Goal: Information Seeking & Learning: Learn about a topic

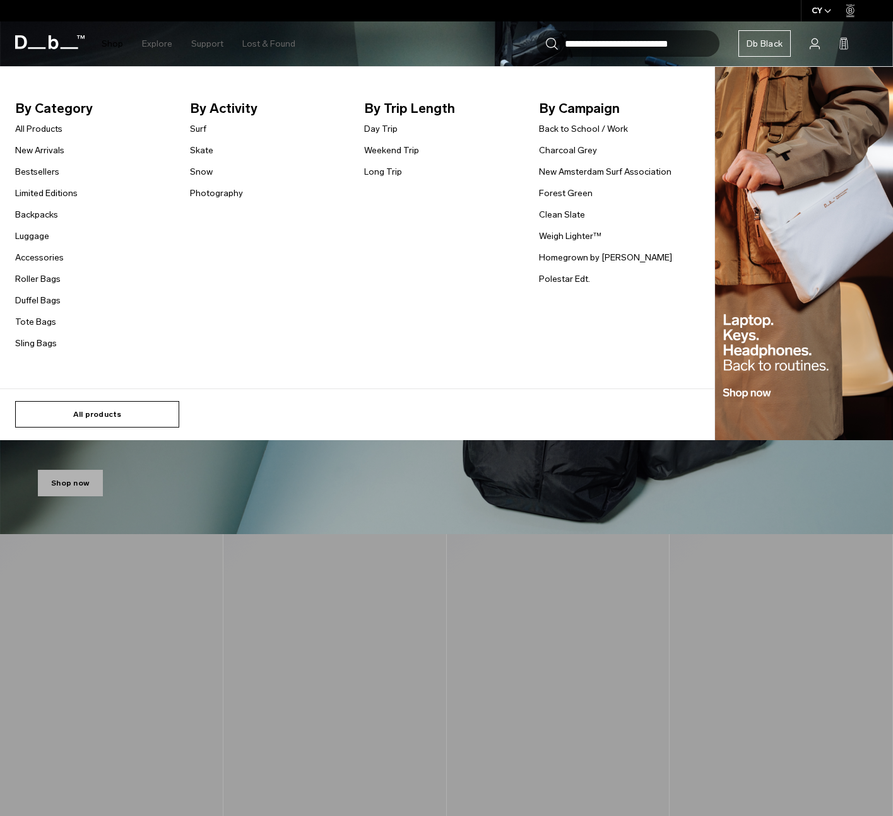
click at [107, 416] on link "All products" at bounding box center [97, 414] width 164 height 26
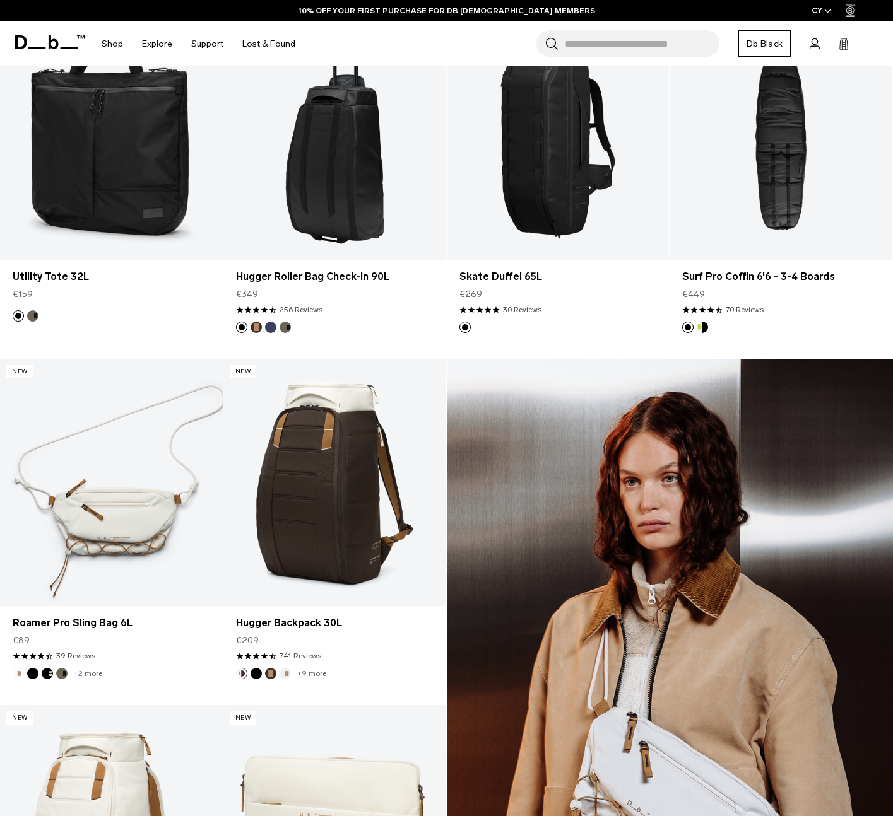
scroll to position [936, 0]
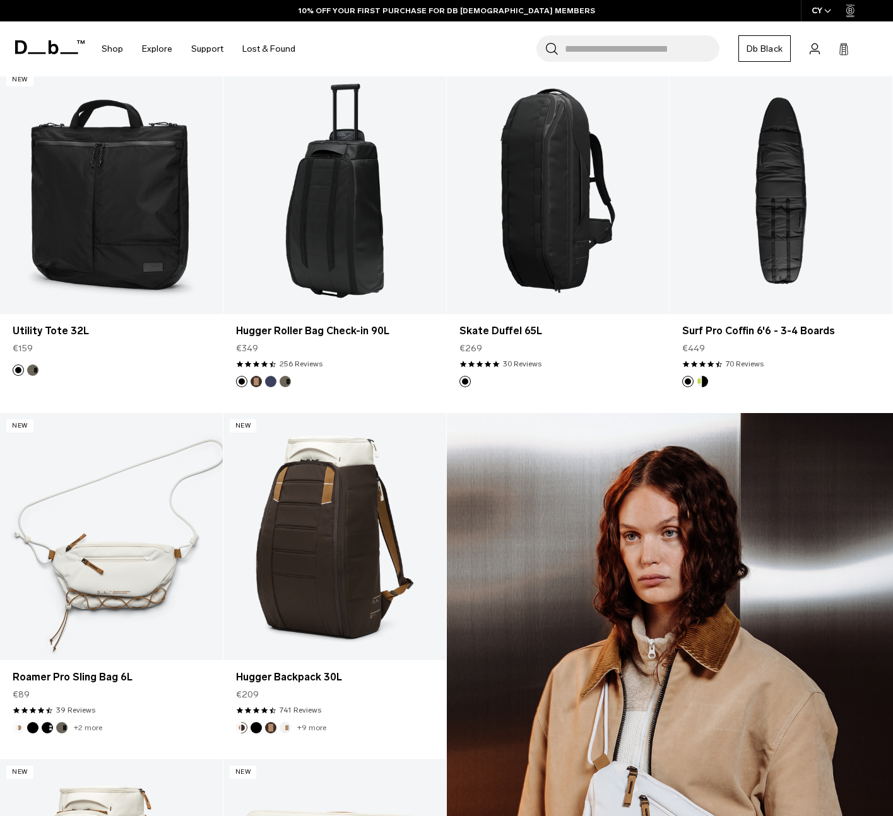
click at [30, 47] on icon at bounding box center [49, 47] width 69 height 14
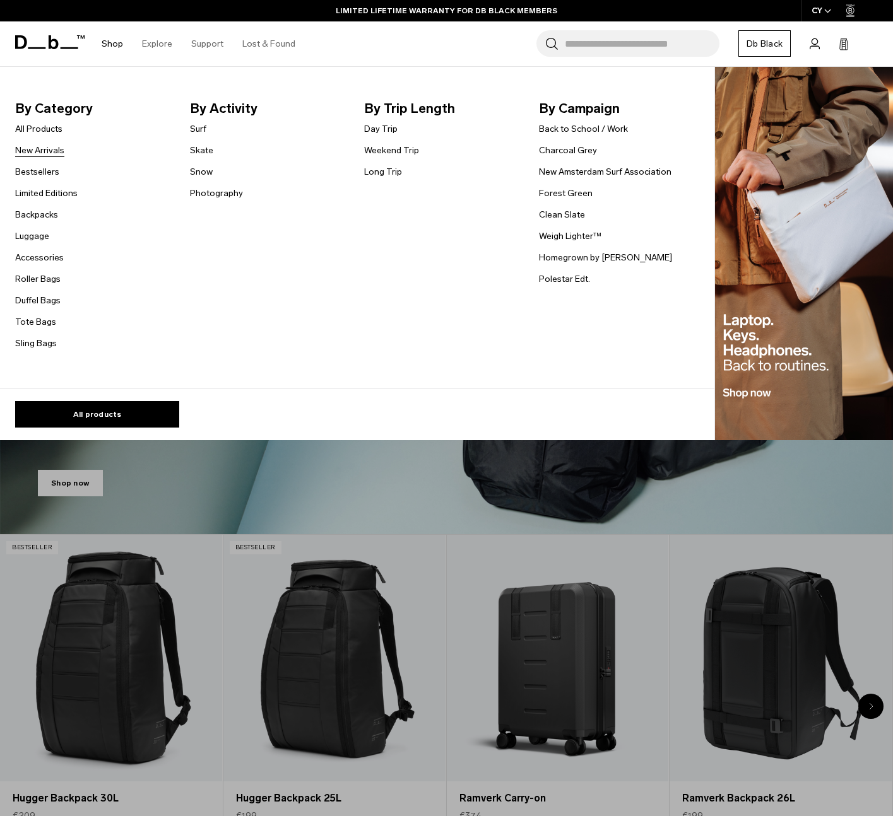
click at [45, 151] on link "New Arrivals" at bounding box center [39, 150] width 49 height 13
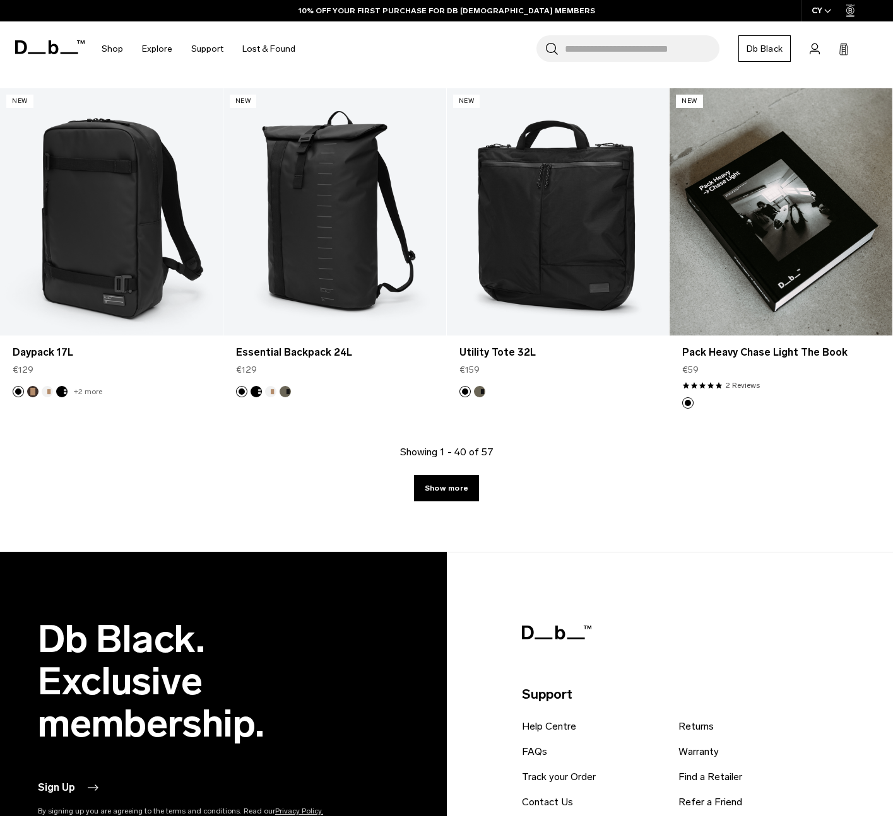
scroll to position [3461, 0]
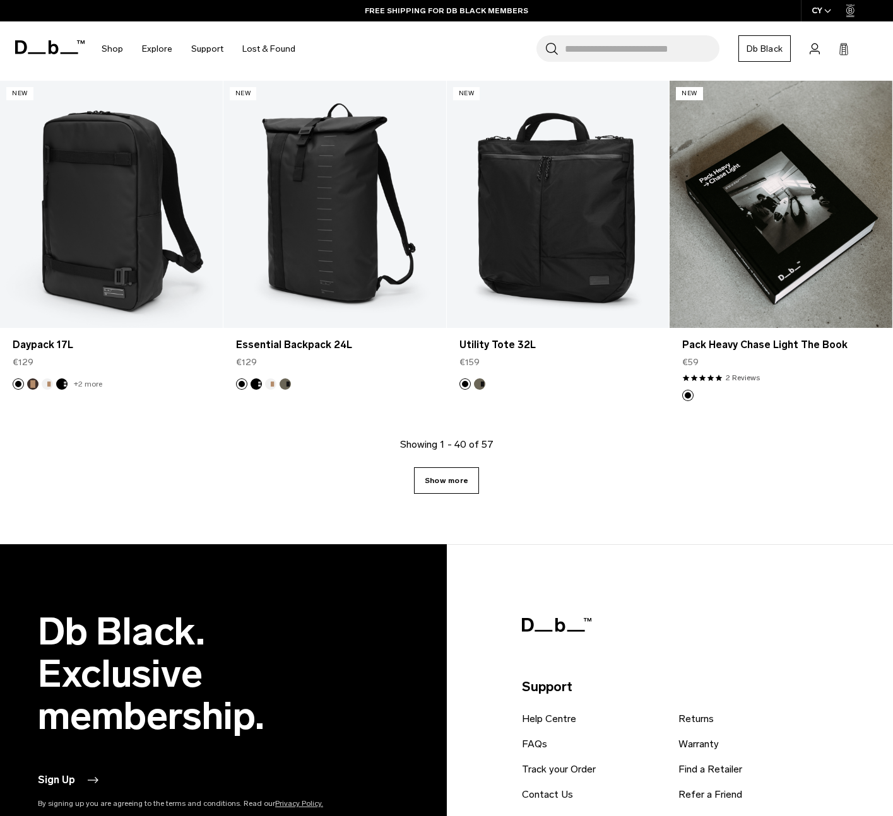
click at [462, 485] on link "Show more" at bounding box center [446, 480] width 65 height 26
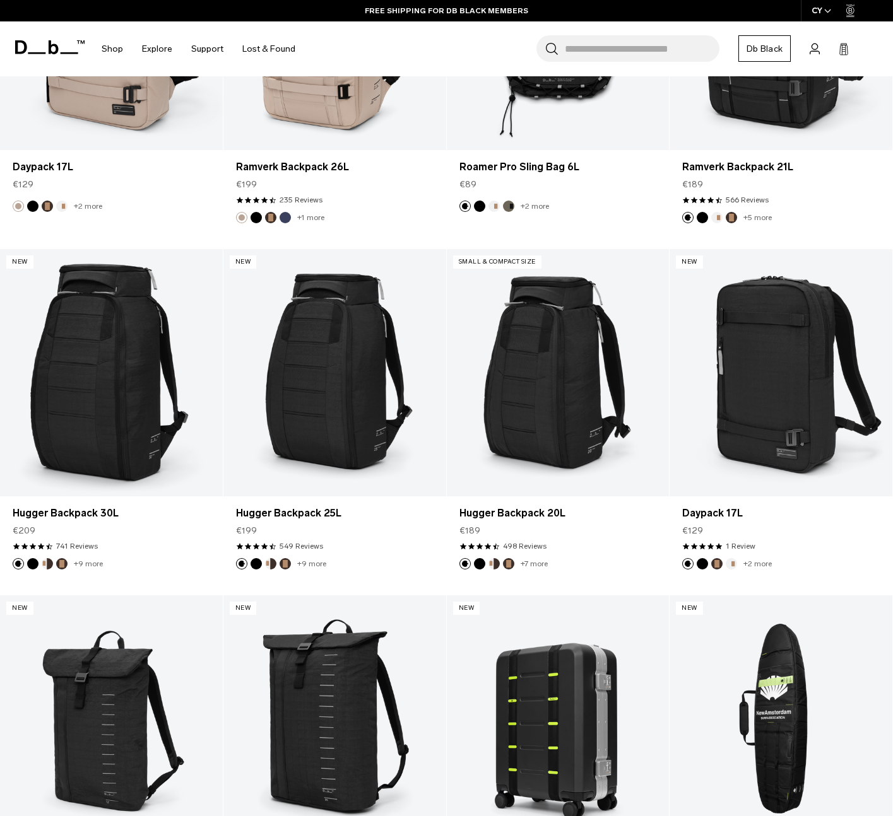
scroll to position [4929, 0]
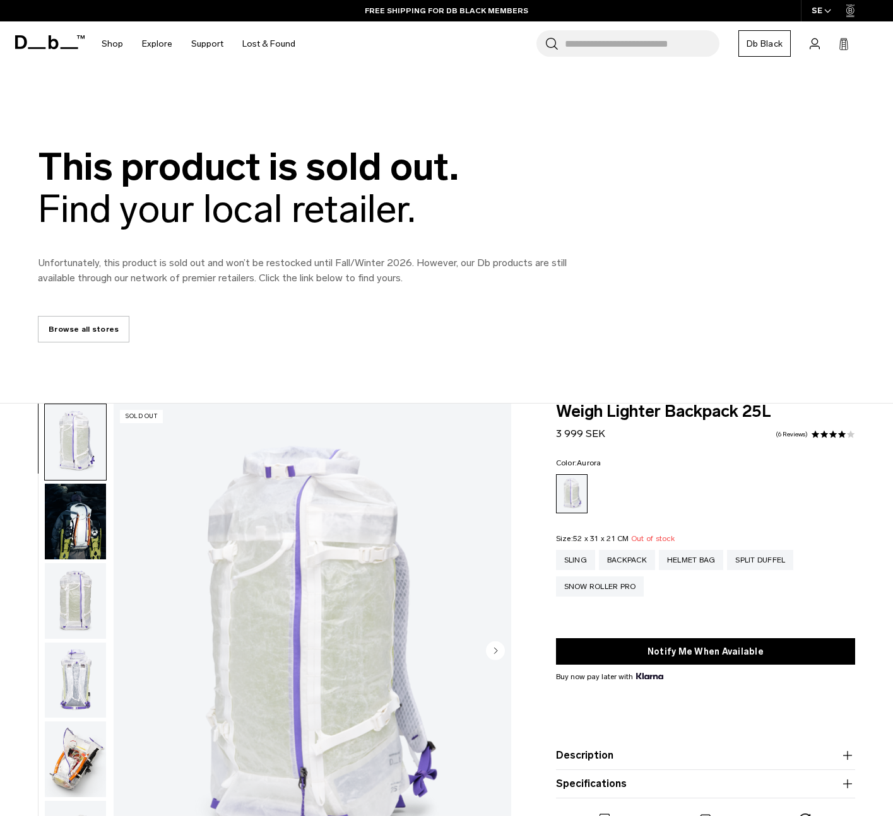
click at [90, 609] on img "button" at bounding box center [75, 601] width 61 height 76
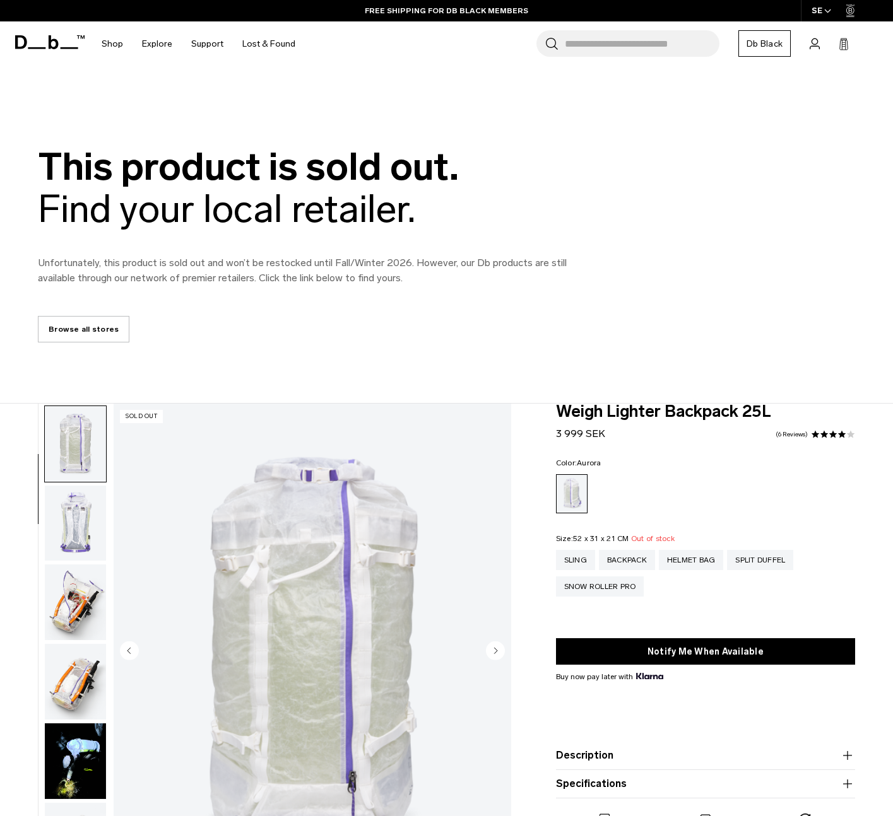
scroll to position [159, 0]
click at [88, 669] on img "button" at bounding box center [75, 680] width 61 height 76
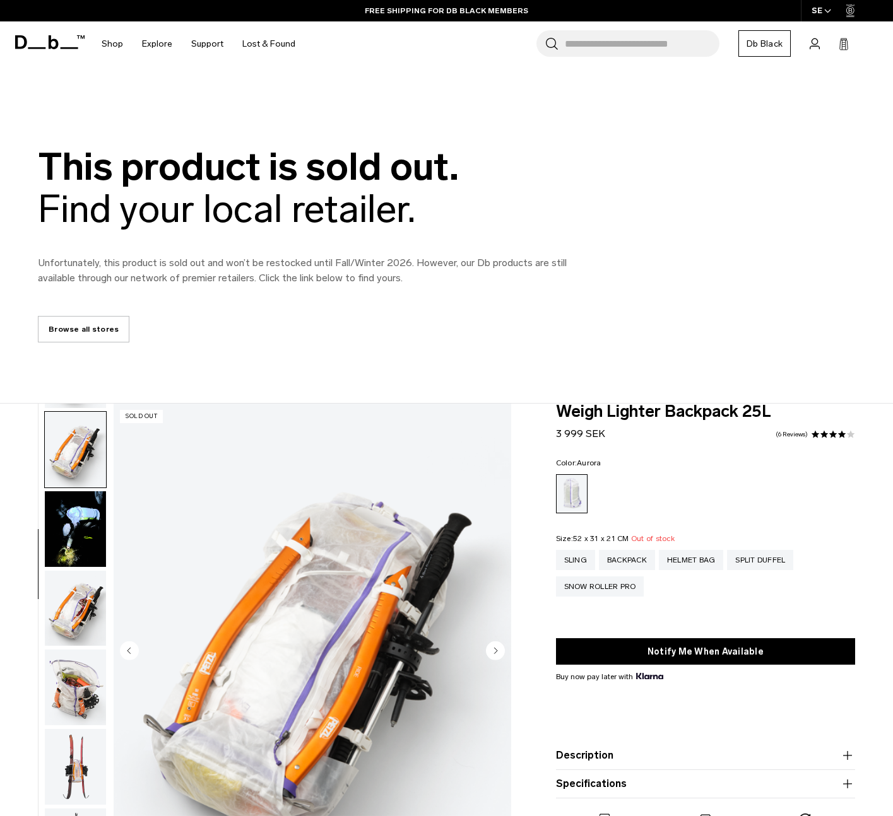
scroll to position [397, 0]
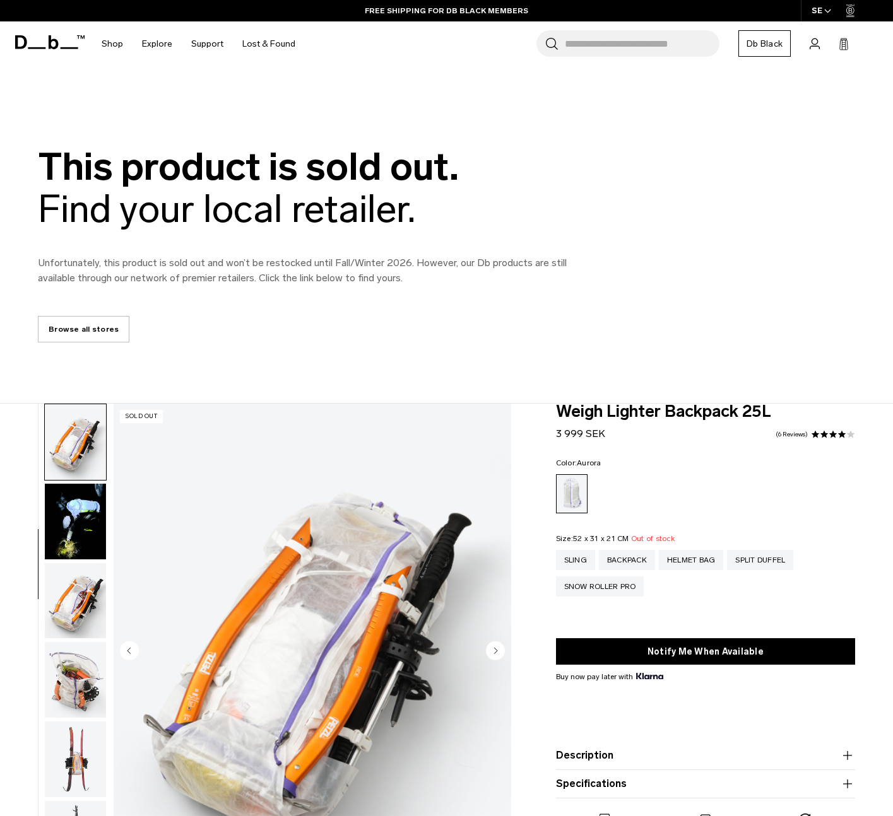
click at [85, 744] on img "button" at bounding box center [75, 760] width 61 height 76
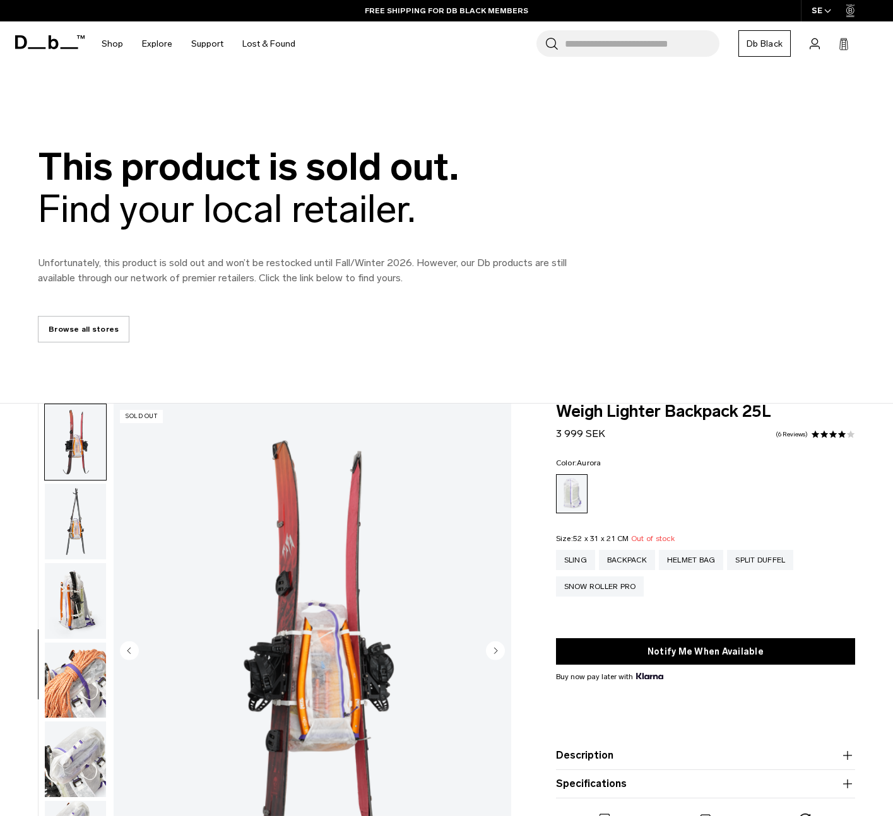
click at [60, 606] on img "button" at bounding box center [75, 601] width 61 height 76
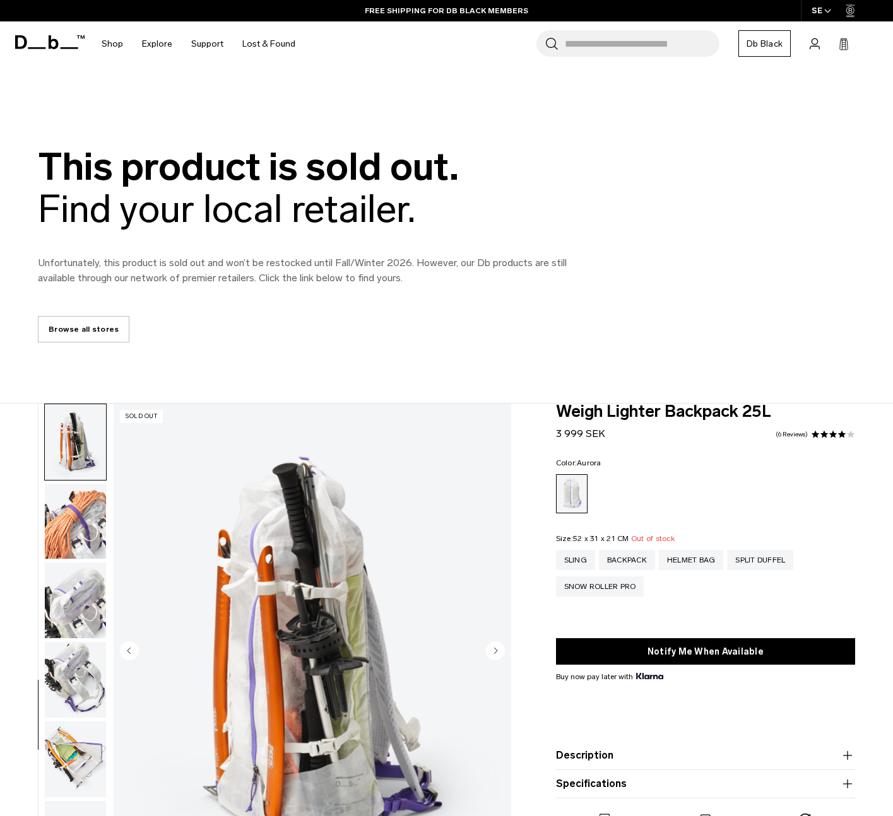
scroll to position [929, 0]
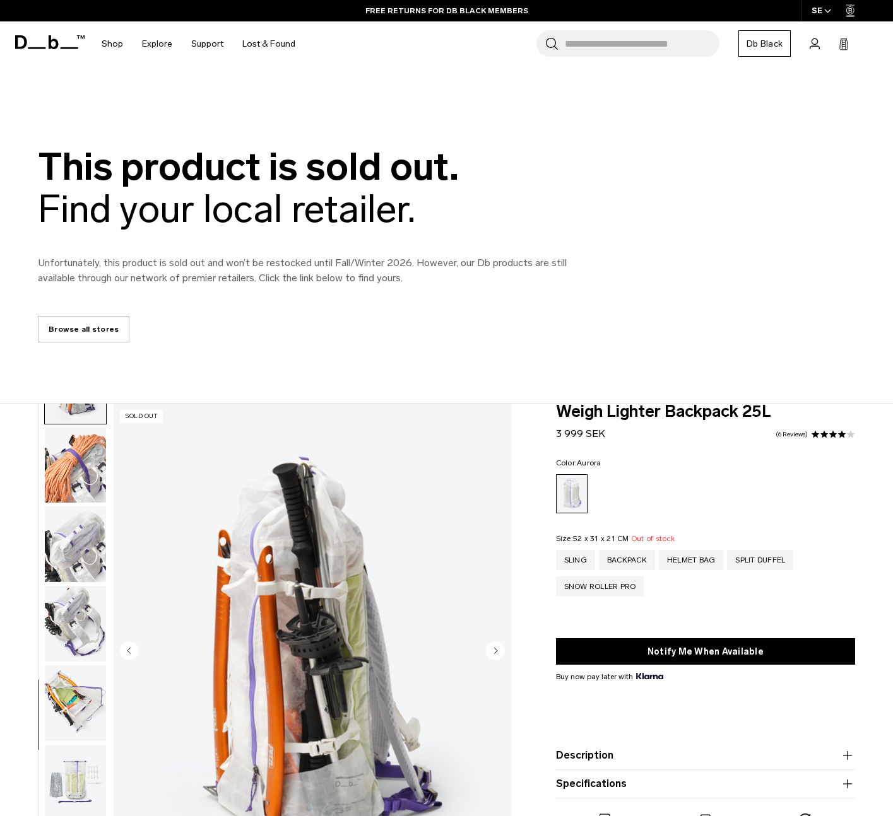
click at [62, 685] on img "button" at bounding box center [75, 704] width 61 height 76
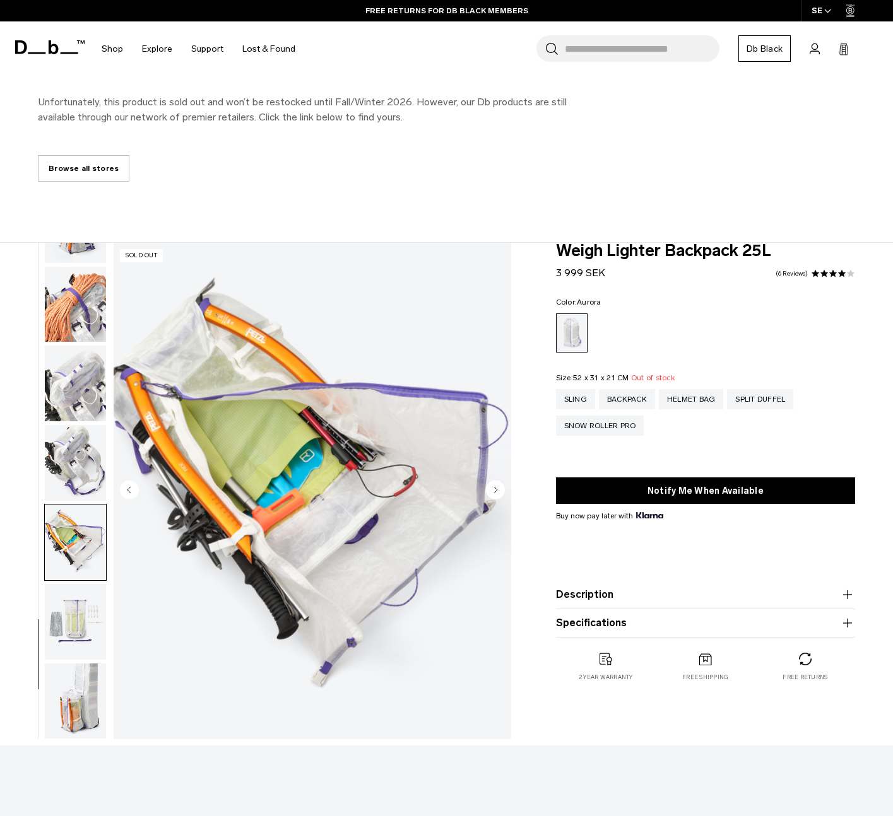
scroll to position [204, 0]
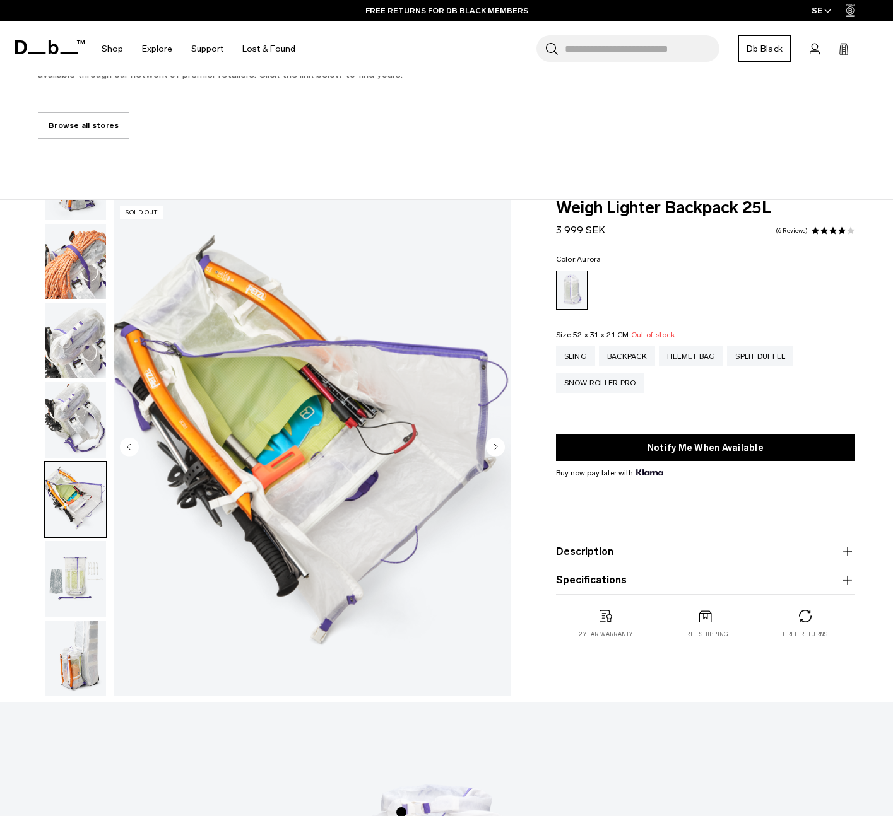
click at [73, 671] on img "button" at bounding box center [75, 659] width 61 height 76
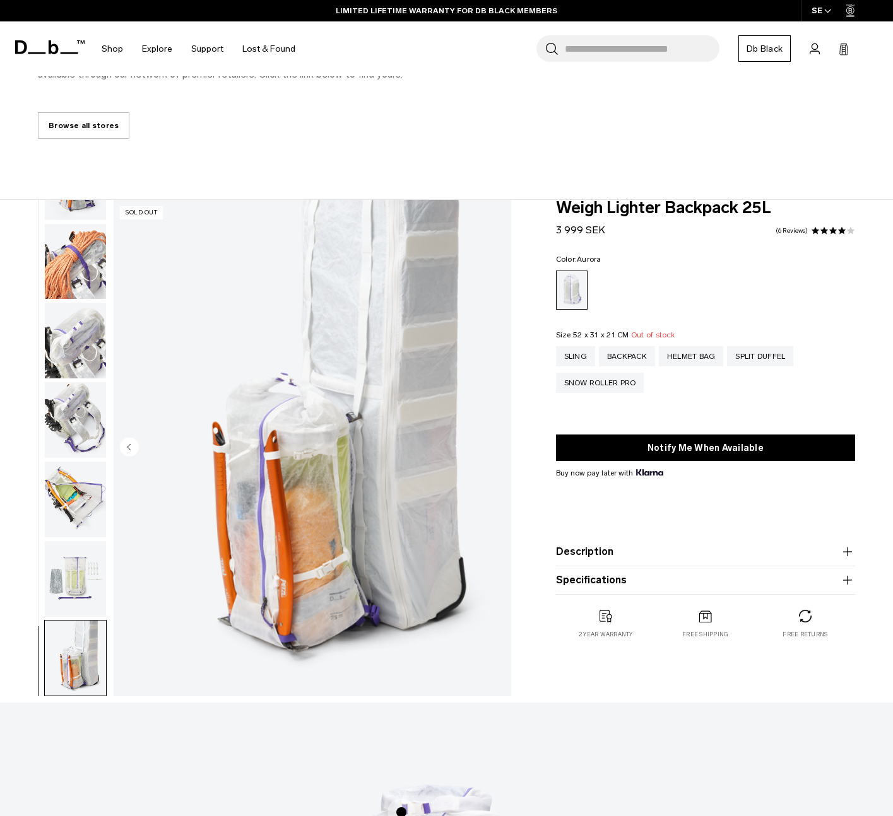
click at [63, 581] on img "button" at bounding box center [75, 579] width 61 height 76
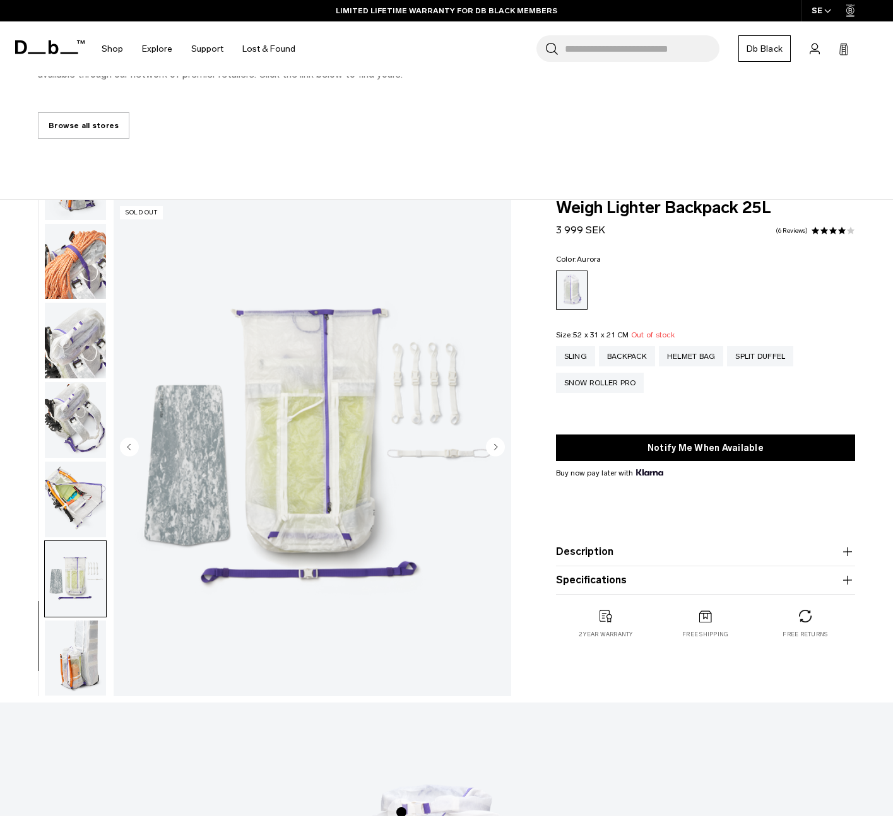
scroll to position [0, 0]
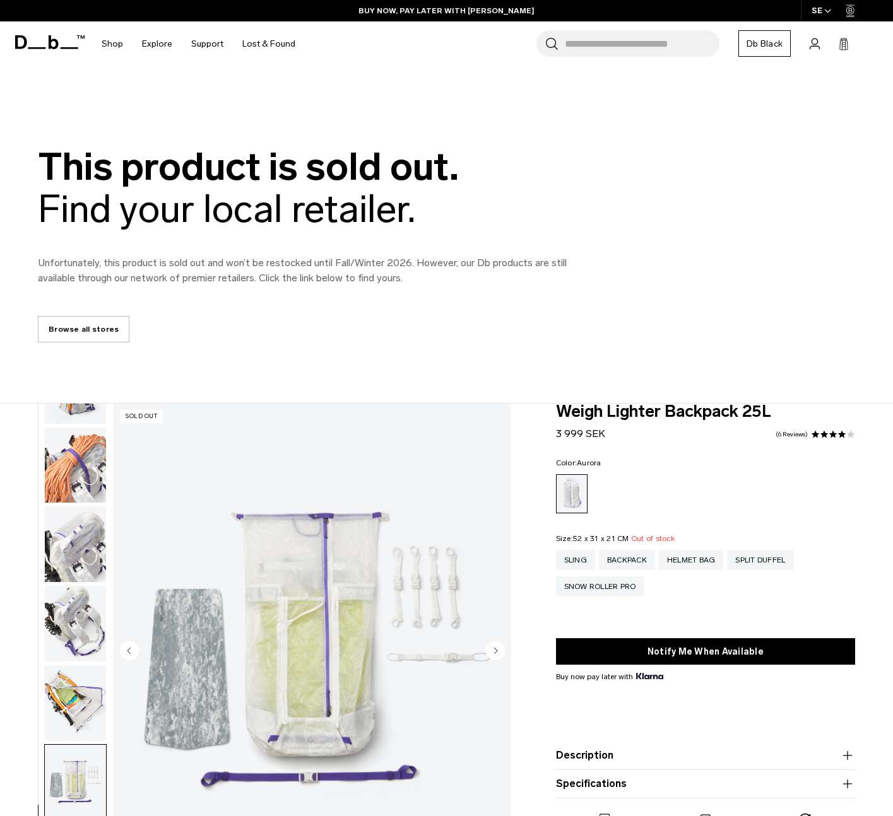
click at [609, 40] on input "Search for Bags, Luggage..." at bounding box center [642, 43] width 155 height 26
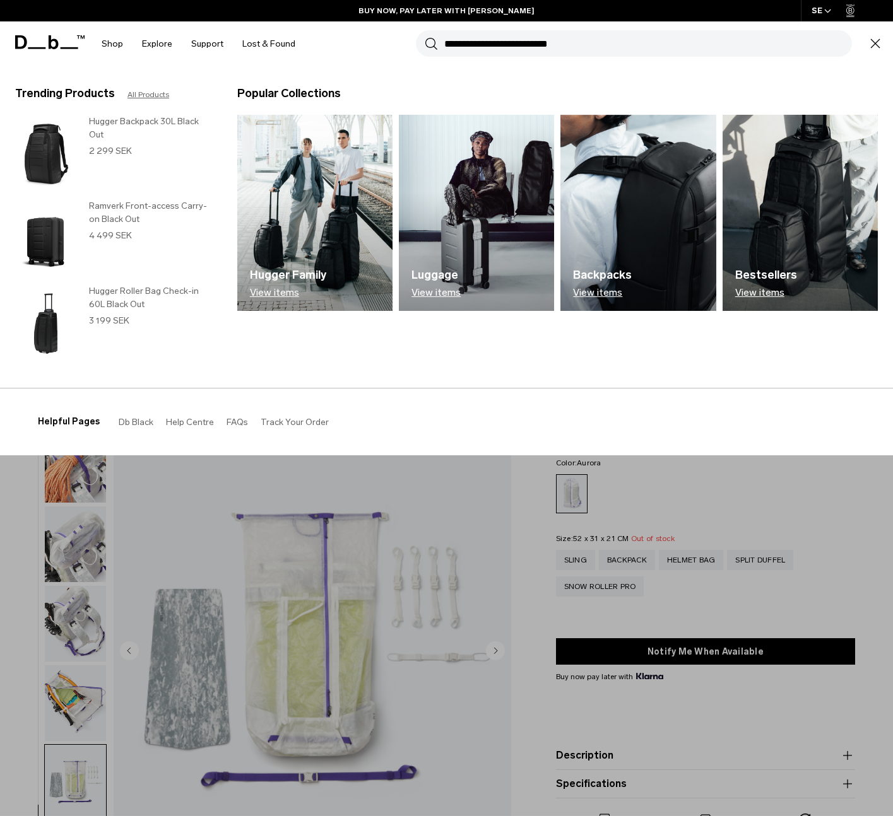
type input "*"
paste input "**********"
drag, startPoint x: 493, startPoint y: 44, endPoint x: 387, endPoint y: 52, distance: 105.7
click at [392, 49] on div "**********" at bounding box center [594, 43] width 578 height 45
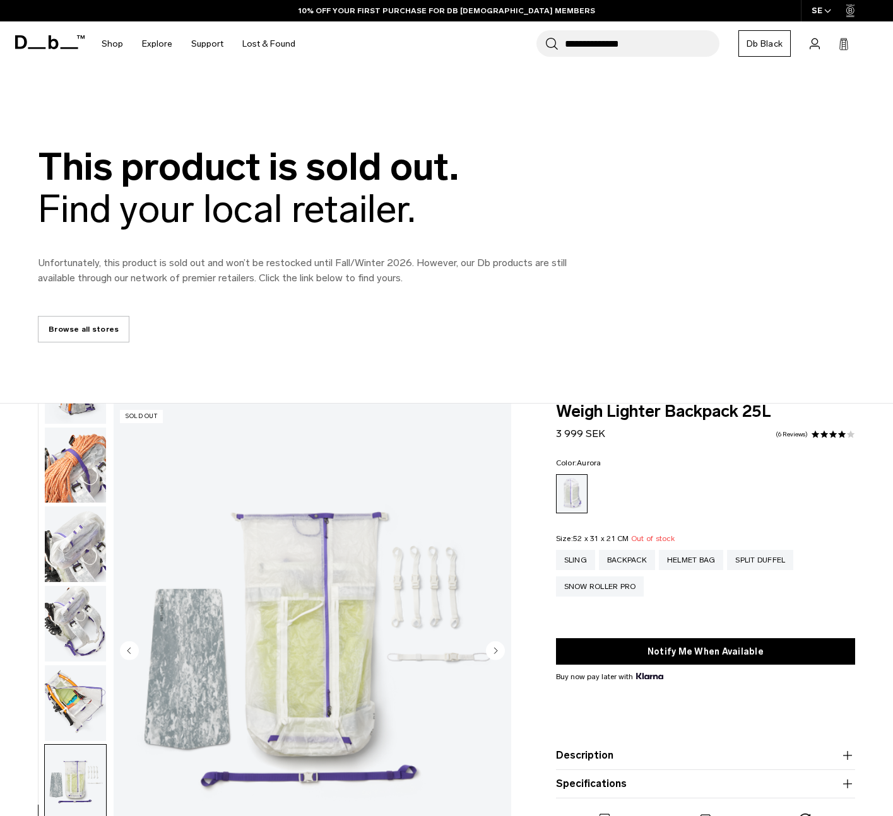
type input "**********"
click at [545, 37] on button "Search" at bounding box center [551, 44] width 13 height 14
